Goal: Information Seeking & Learning: Learn about a topic

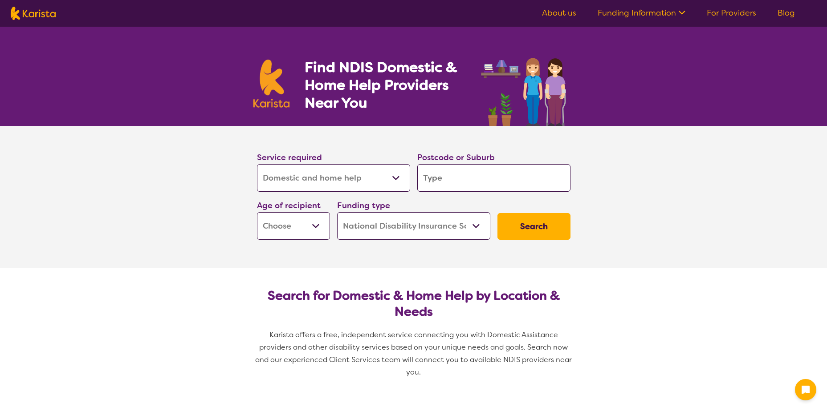
select select "Domestic and home help"
select select "NDIS"
select select "Domestic and home help"
select select "NDIS"
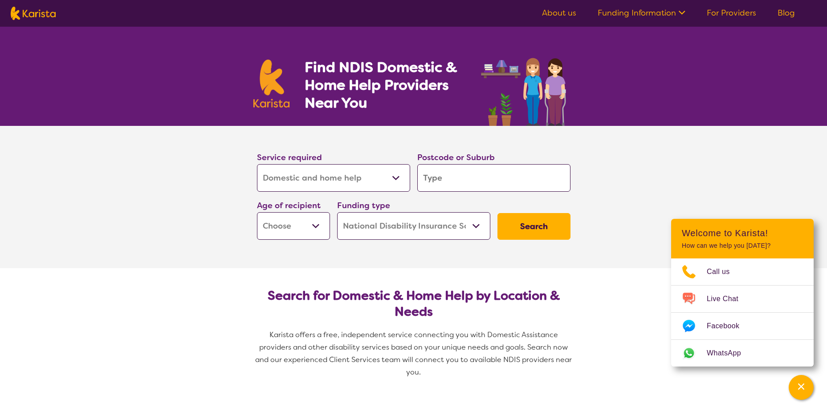
click at [452, 177] on input "search" at bounding box center [493, 178] width 153 height 28
type input "C"
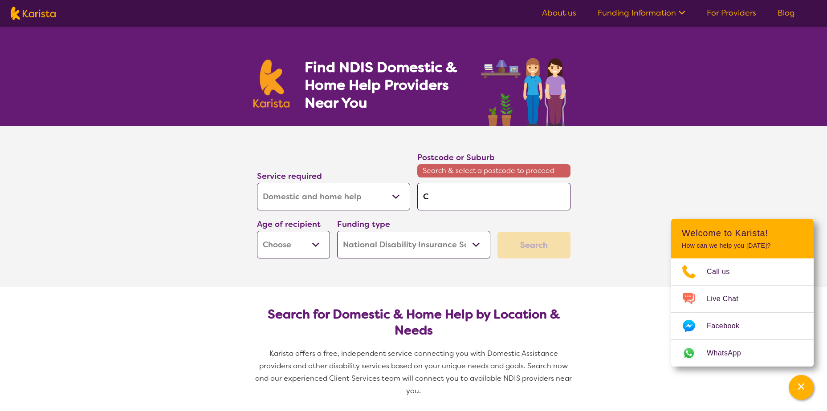
type input "CA"
type input "CAR"
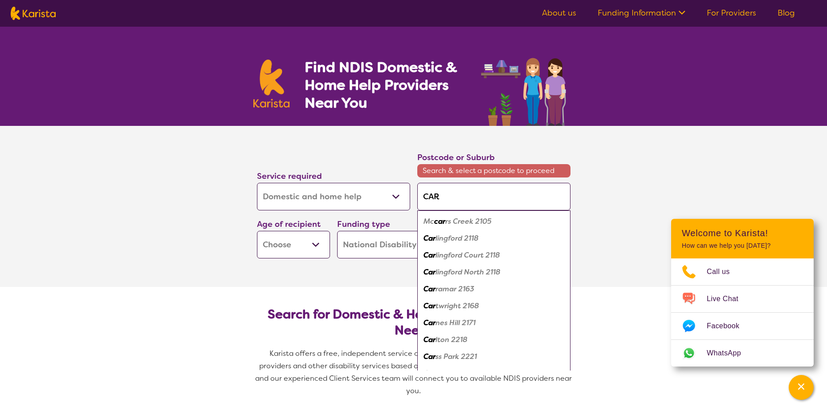
type input "CARD"
type input "CARDI"
type input "CARDIF"
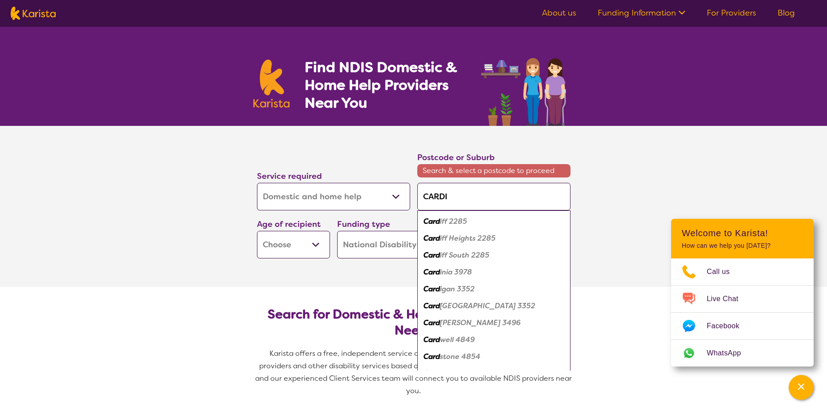
type input "CARDIF"
type input "[GEOGRAPHIC_DATA]"
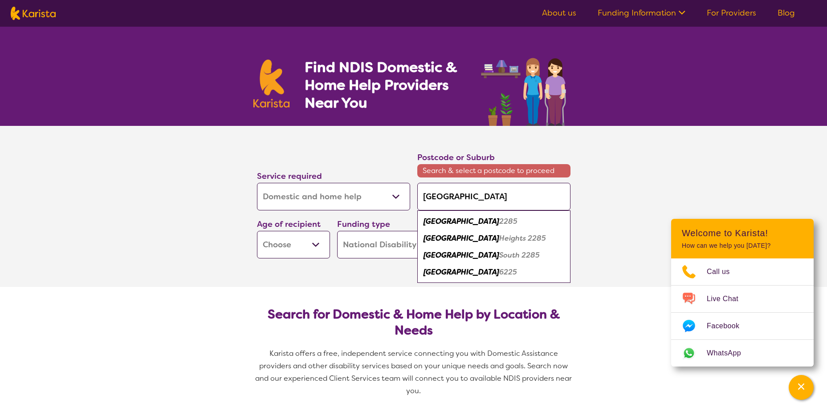
click at [445, 222] on em "[GEOGRAPHIC_DATA]" at bounding box center [461, 221] width 76 height 9
type input "2285"
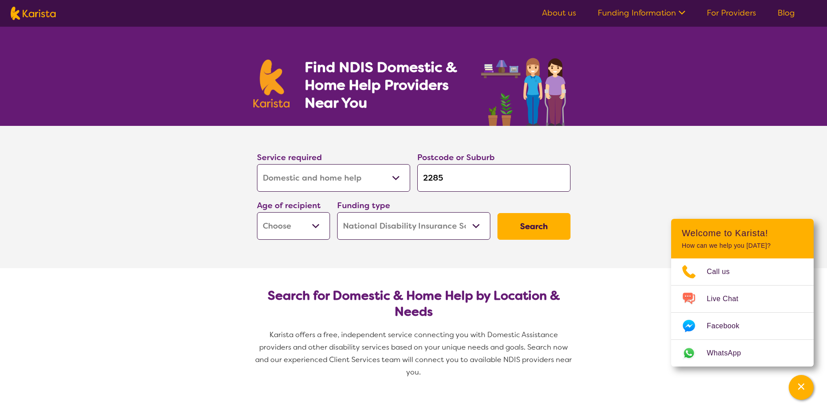
click at [296, 227] on select "Early Childhood - 0 to 9 Child - 10 to 11 Adolescent - 12 to 17 Adult - 18 to 6…" at bounding box center [293, 226] width 73 height 28
select select "AD"
click at [257, 212] on select "Early Childhood - 0 to 9 Child - 10 to 11 Adolescent - 12 to 17 Adult - 18 to 6…" at bounding box center [293, 226] width 73 height 28
select select "AD"
click at [536, 228] on button "Search" at bounding box center [533, 226] width 73 height 27
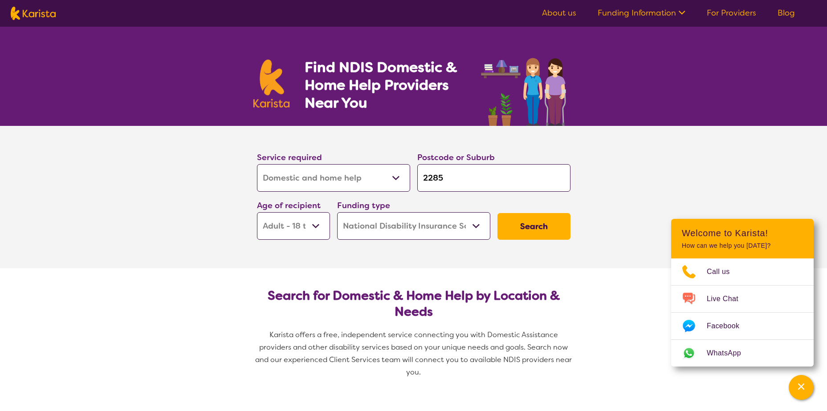
select select "NDIS"
select select "Domestic and home help"
select select "AD"
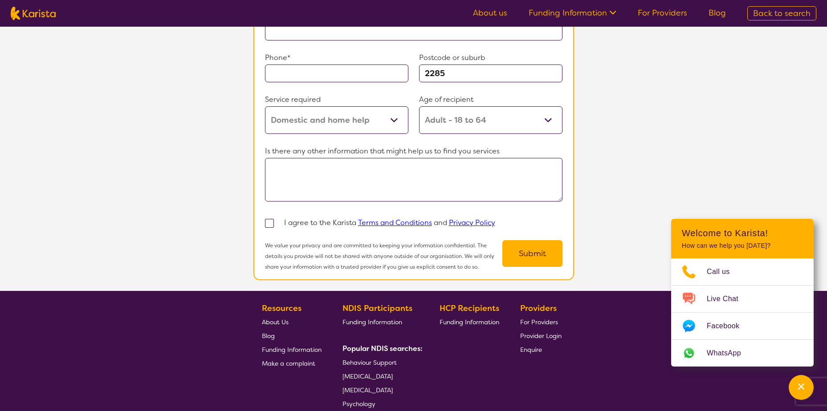
scroll to position [503, 0]
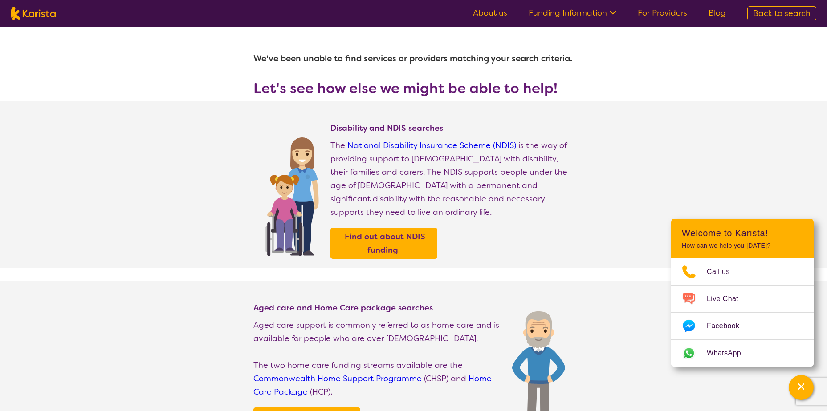
select select "Domestic and home help"
select select "AD"
select select "NDIS"
select select "Domestic and home help"
select select "AD"
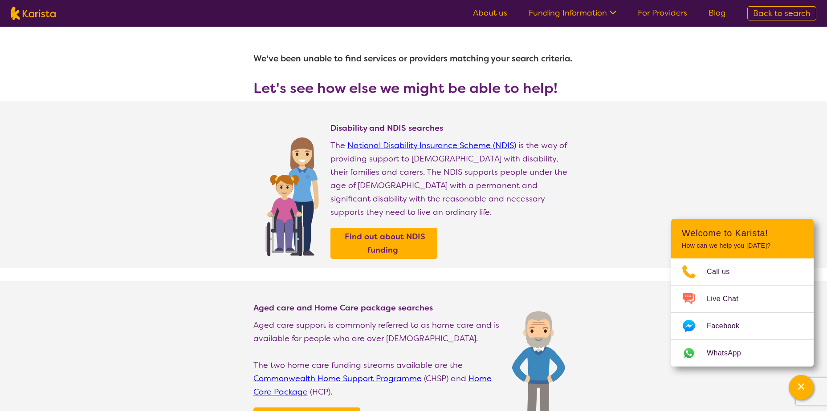
select select "NDIS"
